Goal: Information Seeking & Learning: Learn about a topic

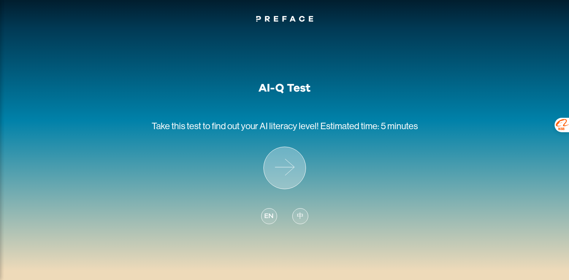
click at [282, 170] on icon at bounding box center [285, 168] width 42 height 42
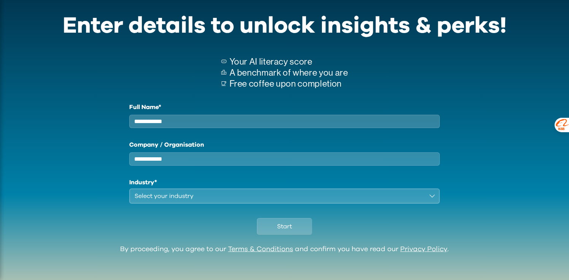
scroll to position [36, 0]
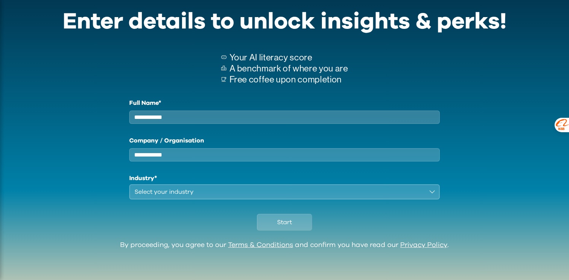
click at [329, 189] on div "Select your industry" at bounding box center [280, 191] width 290 height 9
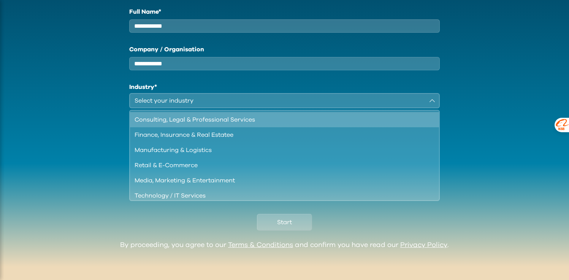
scroll to position [127, 0]
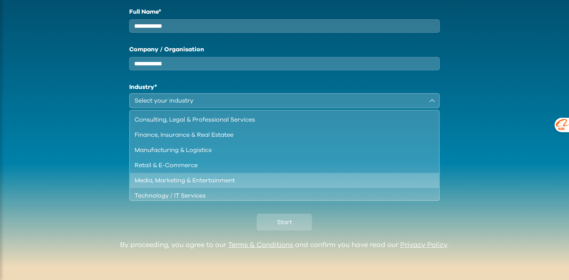
click at [303, 177] on div "Media, Marketing & Entertainment" at bounding box center [280, 180] width 291 height 9
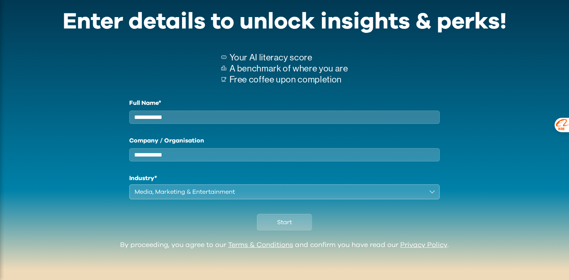
scroll to position [36, 0]
click at [261, 111] on input "Full Name*" at bounding box center [284, 117] width 311 height 13
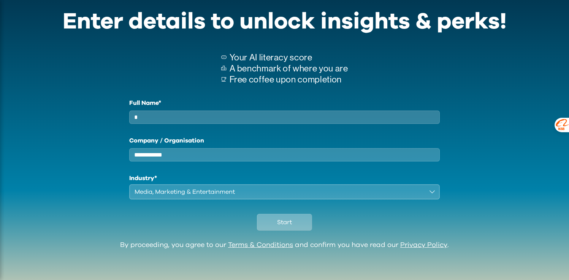
type input "*"
click at [277, 228] on button "Start" at bounding box center [284, 222] width 55 height 17
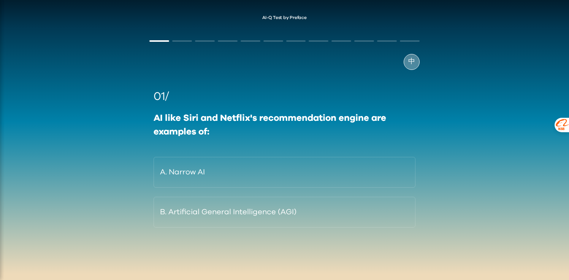
click at [414, 62] on span "中" at bounding box center [411, 62] width 7 height 10
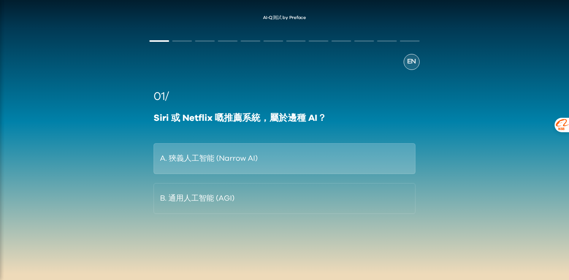
click at [322, 169] on button "A. 狹義人工智能 (Narrow AI)" at bounding box center [285, 158] width 262 height 31
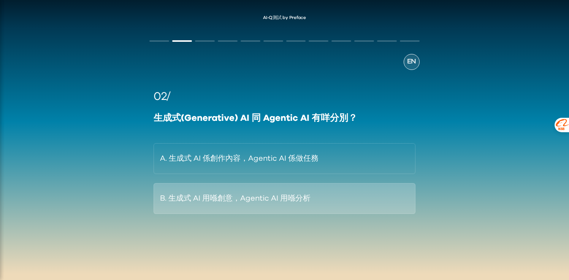
click at [286, 197] on button "B. 生成式 AI 用喺創意，Agentic AI 用喺分析" at bounding box center [285, 198] width 262 height 31
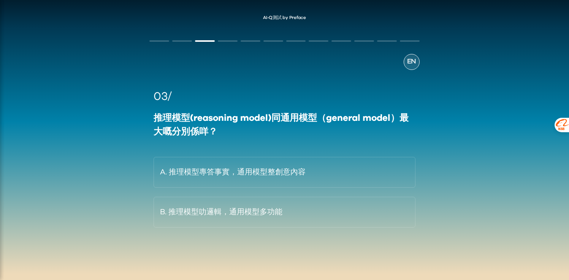
click at [184, 43] on div "EN 03/ 推理模型(reasoning model)同通用模型（general model）最大嘅分別係咩？ A. 推理模型專答事實，通用模型整創意內容 …" at bounding box center [284, 155] width 285 height 255
drag, startPoint x: 194, startPoint y: 118, endPoint x: 235, endPoint y: 121, distance: 40.4
click at [228, 121] on div "推理模型(reasoning model)同通用模型（general model）最大嘅分別係咩？" at bounding box center [285, 124] width 262 height 27
click at [271, 132] on div "推理模型(reasoning model)同通用模型（general model）最大嘅分別係咩？" at bounding box center [285, 124] width 262 height 27
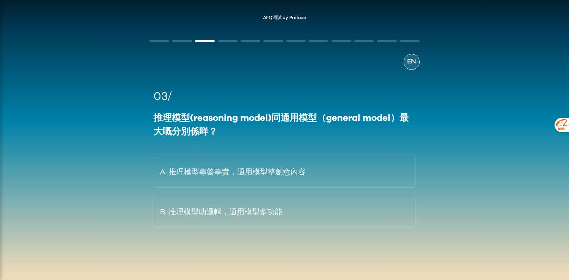
click at [271, 132] on div "推理模型(reasoning model)同通用模型（general model）最大嘅分別係咩？" at bounding box center [285, 124] width 262 height 27
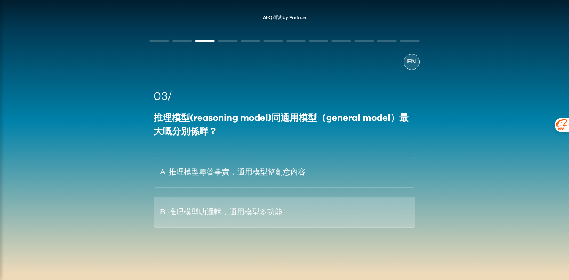
click at [271, 217] on button "B. 推理模型叻邏輯，通用模型多功能" at bounding box center [285, 212] width 262 height 31
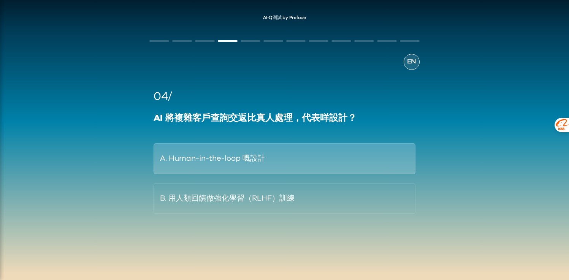
click at [274, 158] on button "A. Human-in-the-loop 嘅設計" at bounding box center [285, 158] width 262 height 31
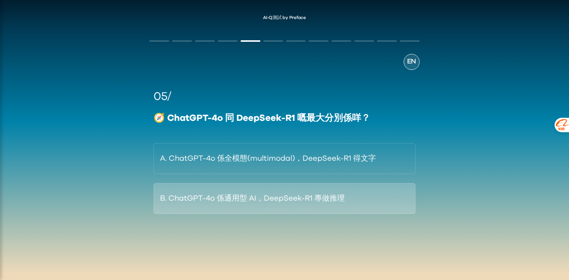
click at [289, 191] on button "B. ChatGPT-4o 係通用型 AI，DeepSeek-R1 專做推理" at bounding box center [285, 198] width 262 height 31
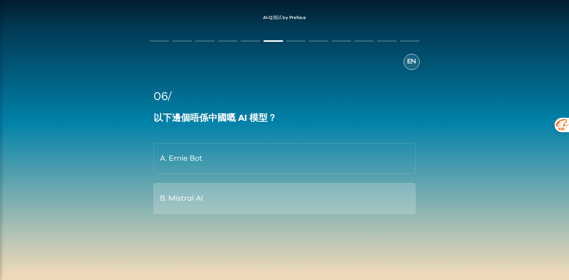
click at [286, 198] on button "B. Mistral AI" at bounding box center [285, 198] width 262 height 31
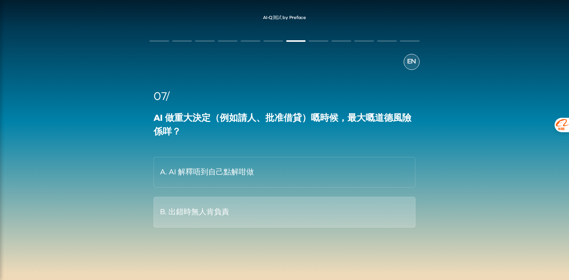
click at [279, 201] on button "B. 出錯時無人肯負責" at bounding box center [285, 212] width 262 height 31
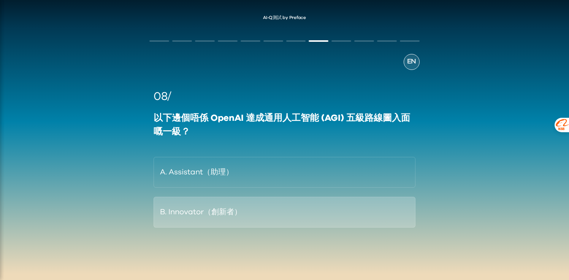
click at [279, 211] on button "B. Innovator（創新者）" at bounding box center [285, 212] width 262 height 31
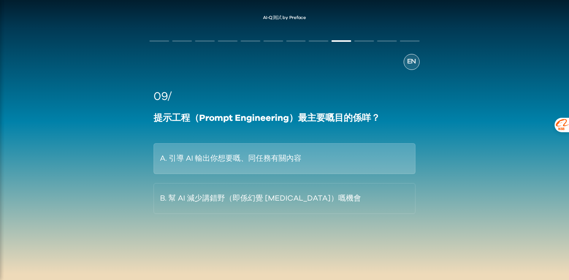
click at [268, 169] on button "A. 引導 AI 輸出你想要嘅、同任務有關內容" at bounding box center [285, 158] width 262 height 31
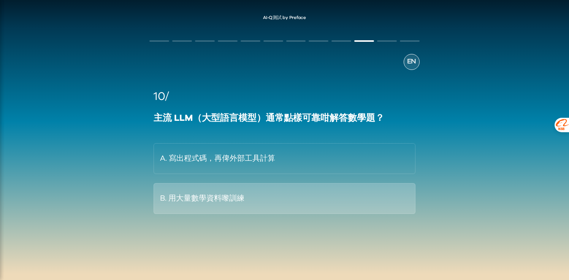
click at [302, 210] on button "B. 用大量數學資料嚟訓練" at bounding box center [285, 198] width 262 height 31
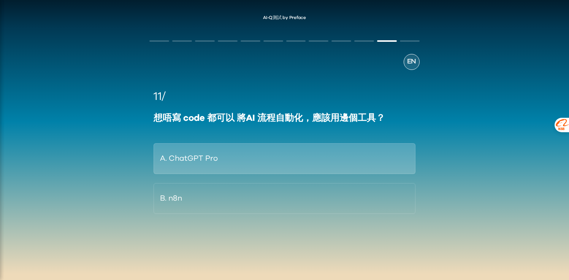
click at [303, 153] on button "A. ChatGPT Pro" at bounding box center [285, 158] width 262 height 31
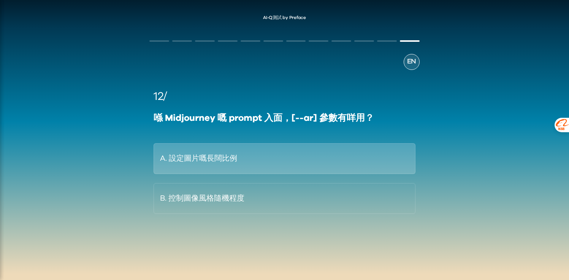
click at [313, 167] on button "A. 設定圖片嘅長闊比例" at bounding box center [285, 158] width 262 height 31
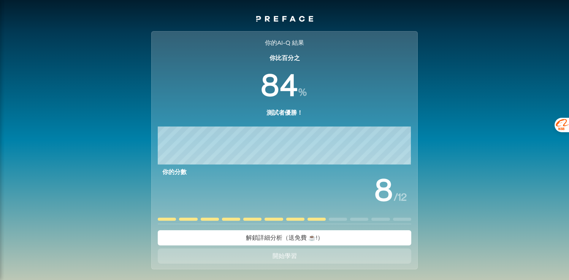
click at [384, 236] on button "解鎖詳細分析（送免費 ☕️!）" at bounding box center [285, 237] width 254 height 15
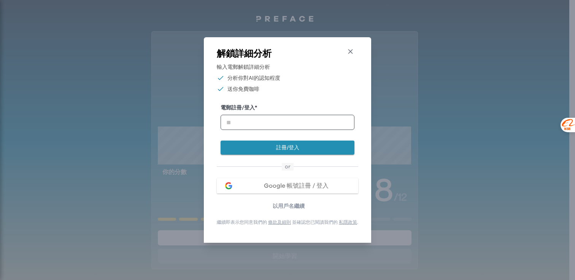
click at [353, 52] on icon "button" at bounding box center [350, 52] width 8 height 8
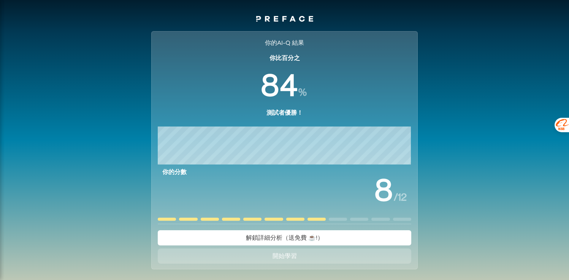
click at [331, 239] on button "解鎖詳細分析（送免費 ☕️!）" at bounding box center [285, 237] width 254 height 15
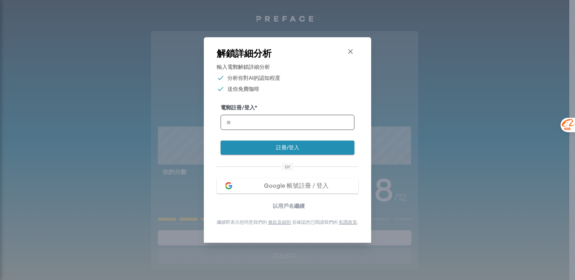
click at [354, 48] on icon "button" at bounding box center [350, 52] width 8 height 8
